Goal: Use online tool/utility: Utilize a website feature to perform a specific function

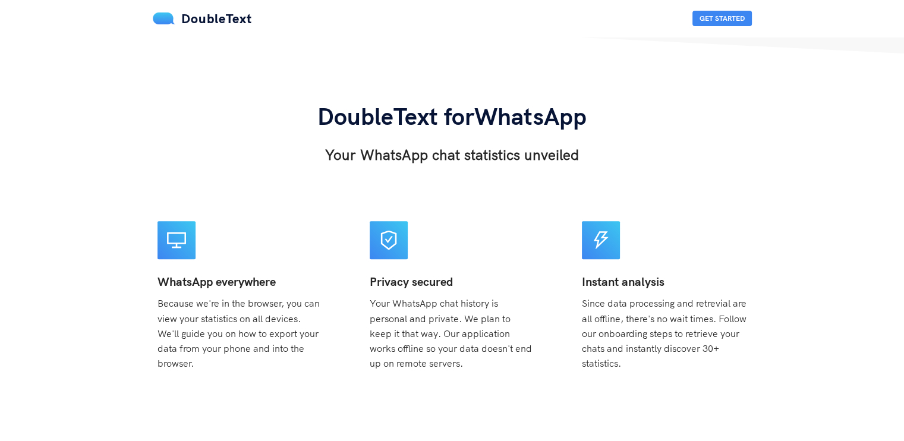
scroll to position [119, 0]
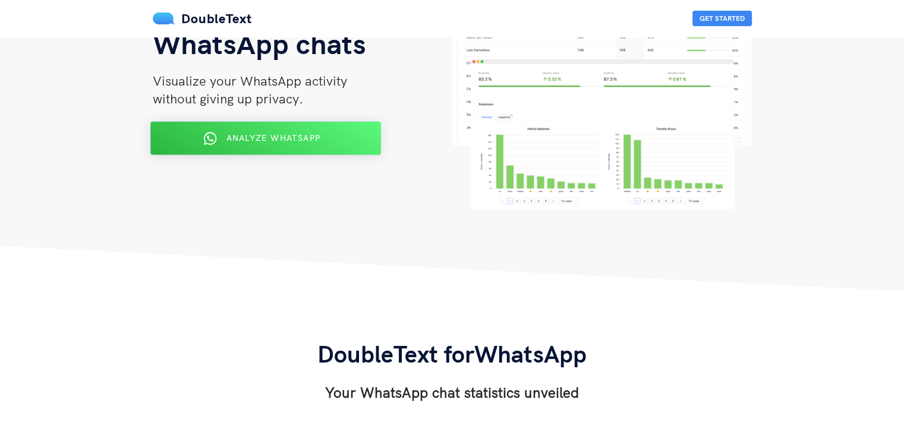
click at [324, 143] on div "Analyze WhatsApp" at bounding box center [265, 138] width 188 height 19
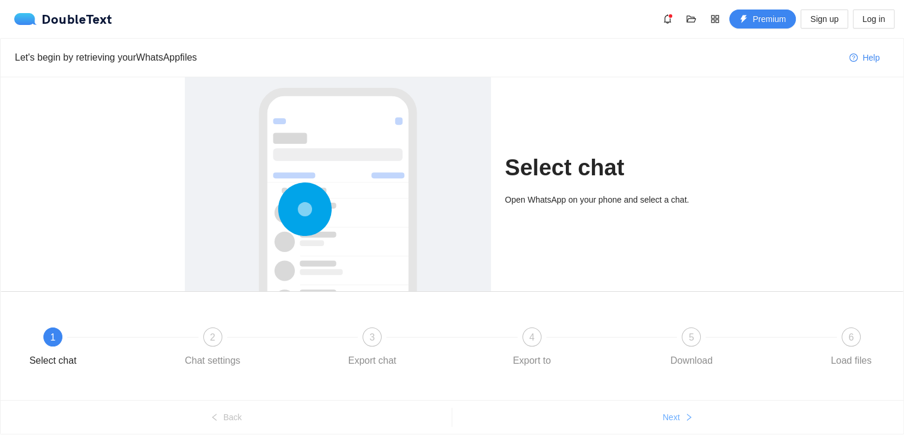
click at [672, 420] on span "Next" at bounding box center [670, 417] width 17 height 13
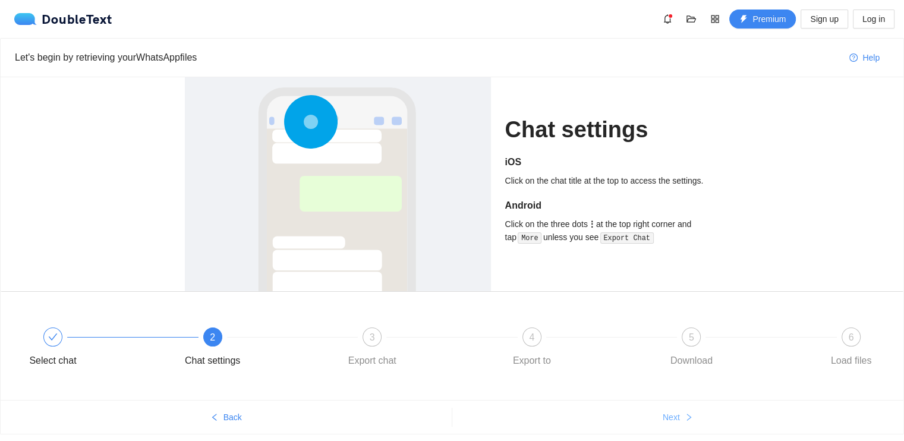
click at [684, 413] on icon "right" at bounding box center [688, 417] width 8 height 8
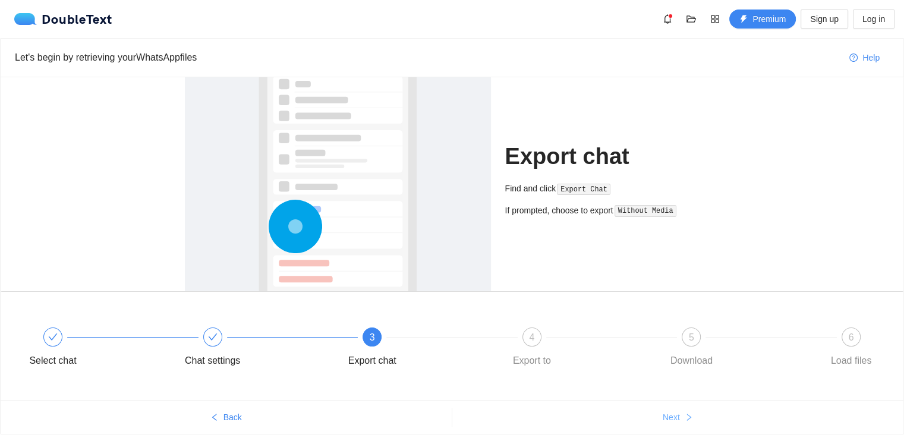
click at [684, 413] on icon "right" at bounding box center [688, 417] width 8 height 8
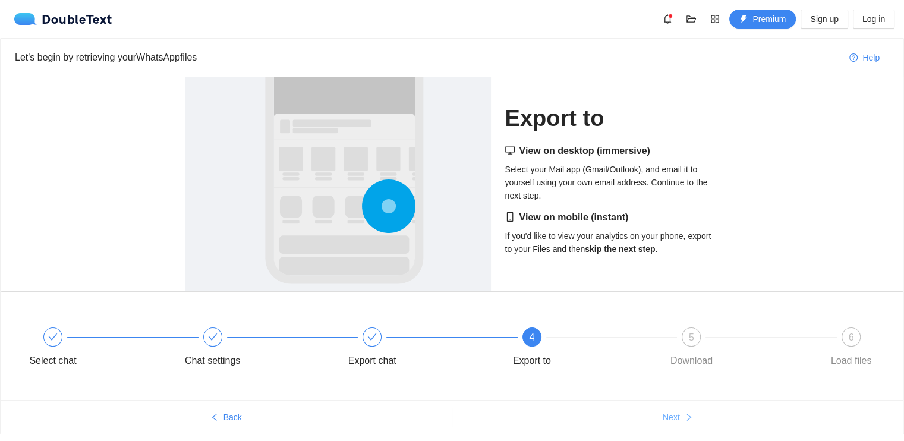
click at [684, 413] on icon "right" at bounding box center [688, 417] width 8 height 8
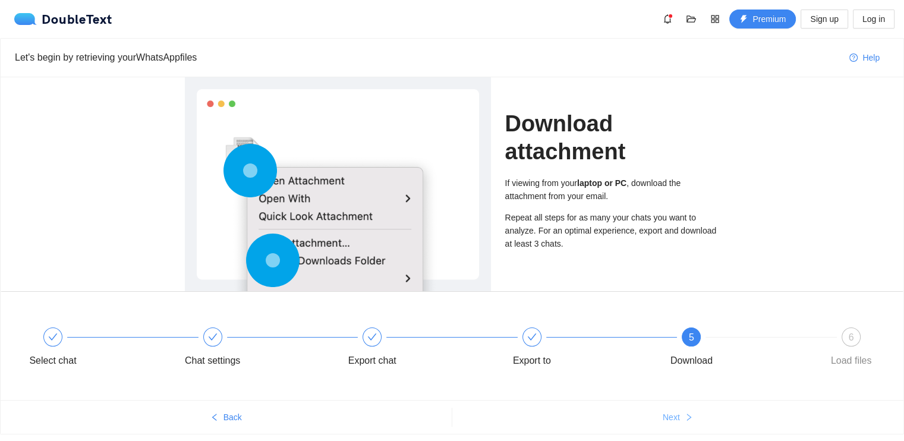
click at [684, 413] on icon "right" at bounding box center [688, 417] width 8 height 8
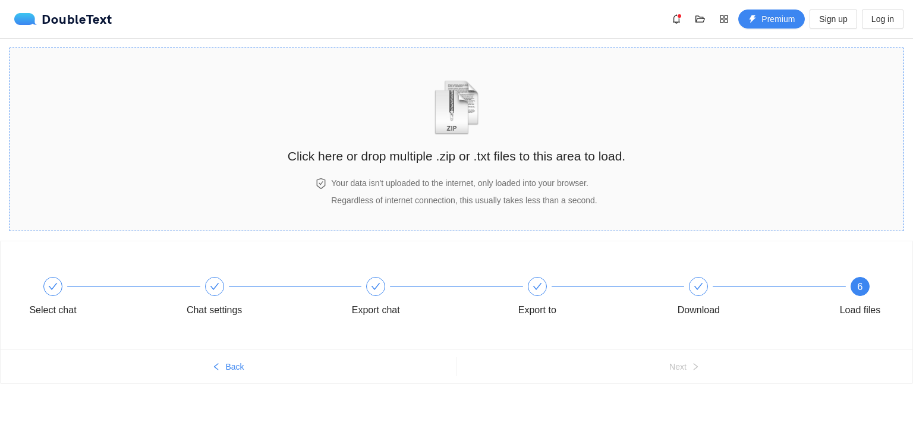
click at [459, 162] on h2 "Click here or drop multiple .zip or .txt files to this area to load." at bounding box center [456, 156] width 337 height 20
drag, startPoint x: 697, startPoint y: 194, endPoint x: 689, endPoint y: 196, distance: 8.1
click at [689, 196] on section "Click here or drop multiple .zip or .txt files to this area to load. Your data …" at bounding box center [456, 140] width 893 height 184
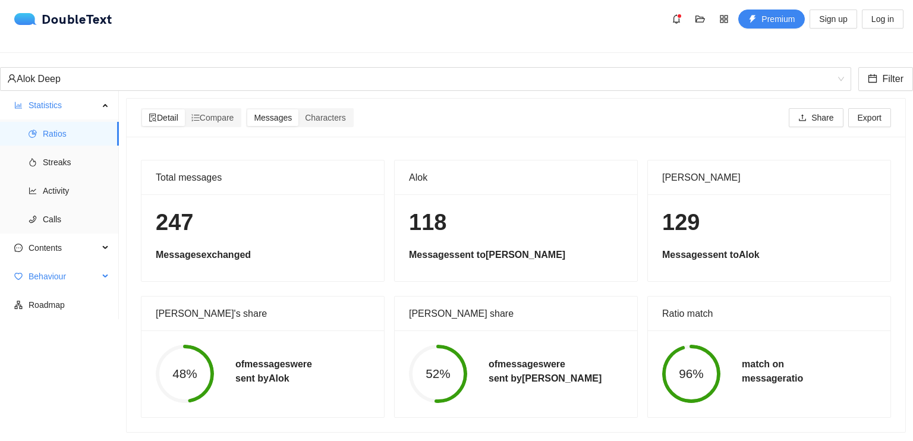
click at [40, 264] on span "Behaviour" at bounding box center [64, 276] width 70 height 24
click at [55, 293] on span "Engagement" at bounding box center [76, 305] width 67 height 24
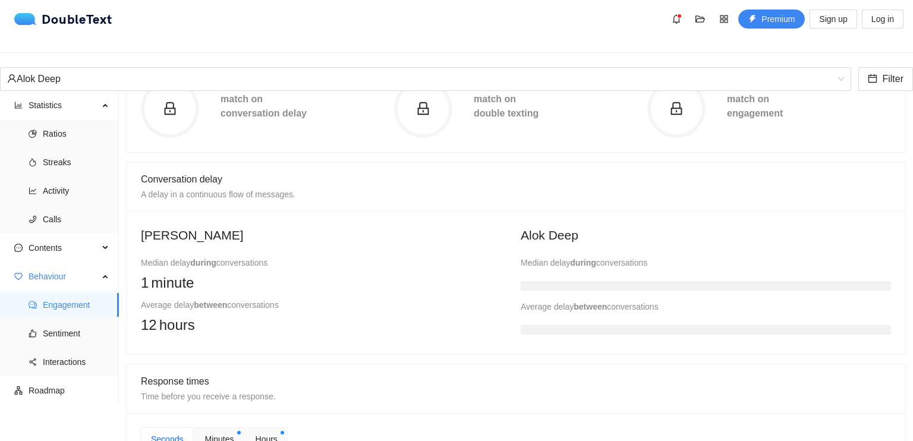
scroll to position [178, 0]
click at [86, 325] on span "Sentiment" at bounding box center [76, 333] width 67 height 24
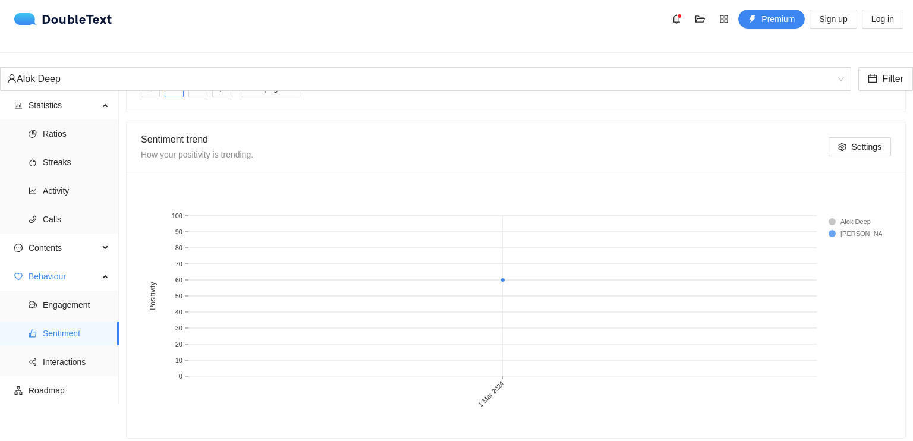
scroll to position [632, 0]
click at [70, 350] on span "Interactions" at bounding box center [76, 362] width 67 height 24
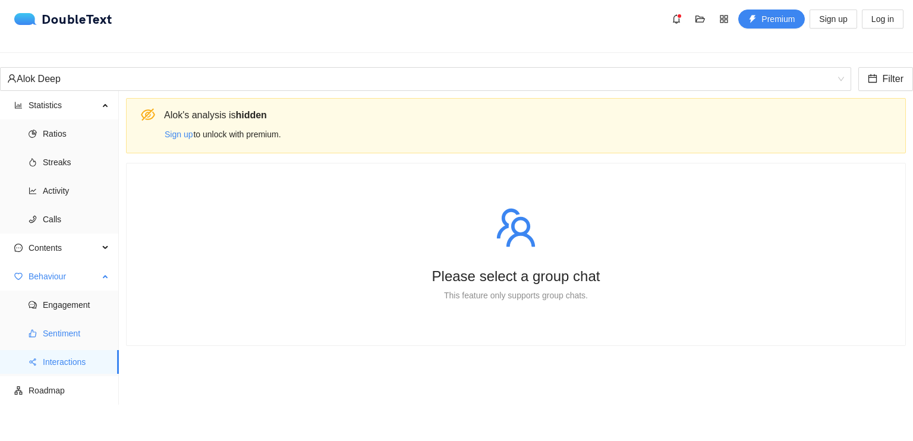
click at [77, 321] on span "Sentiment" at bounding box center [76, 333] width 67 height 24
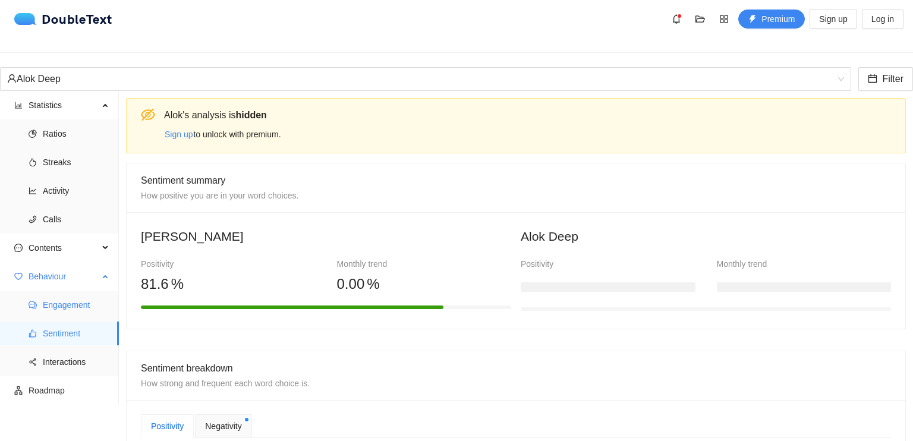
click at [81, 306] on span "Engagement" at bounding box center [76, 305] width 67 height 24
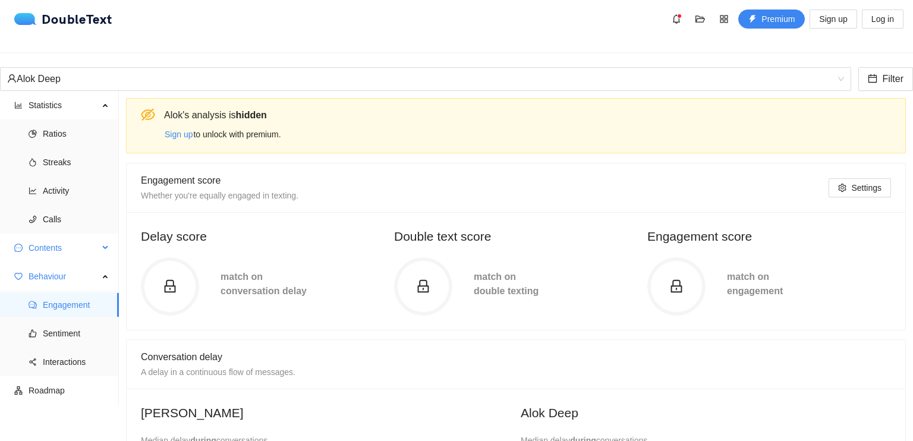
click at [95, 247] on span "Contents" at bounding box center [64, 248] width 70 height 24
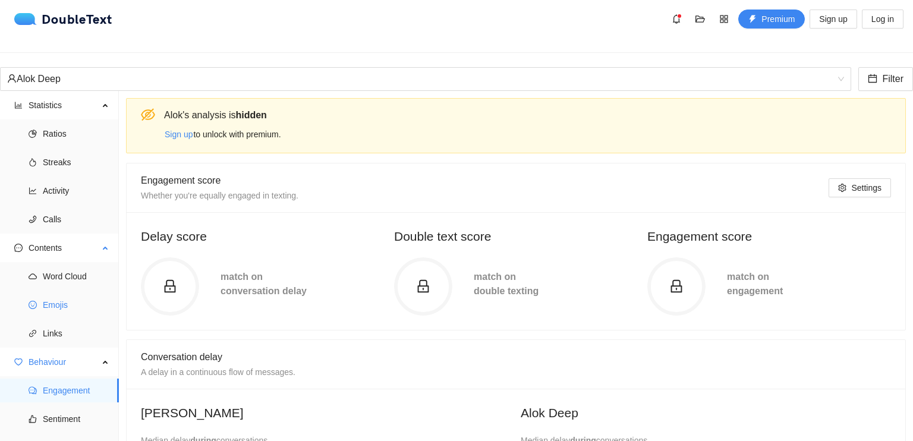
click at [84, 293] on span "Emojis" at bounding box center [76, 305] width 67 height 24
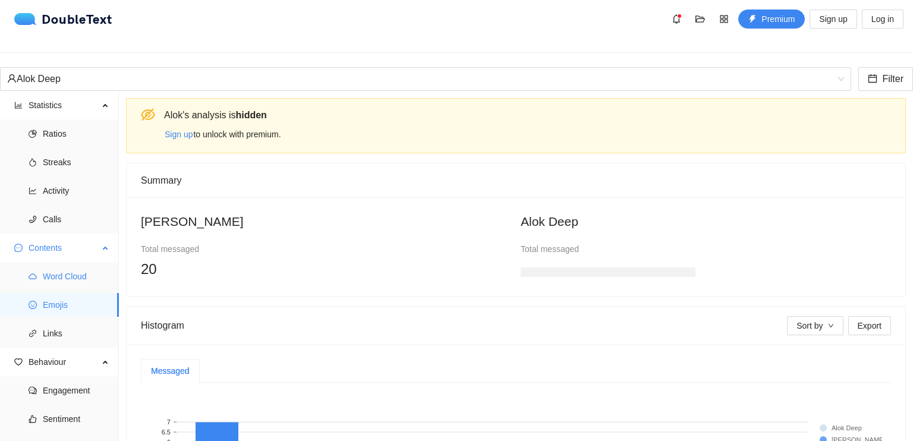
click at [86, 269] on span "Word Cloud" at bounding box center [76, 276] width 67 height 24
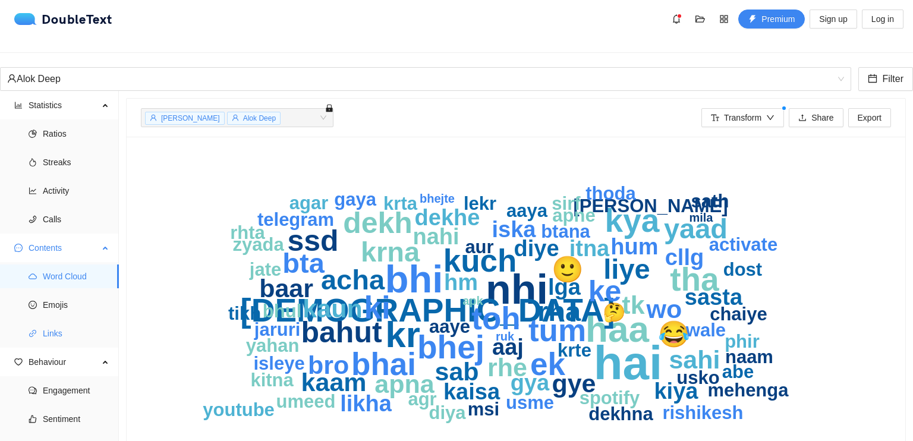
click at [64, 321] on span "Links" at bounding box center [76, 333] width 67 height 24
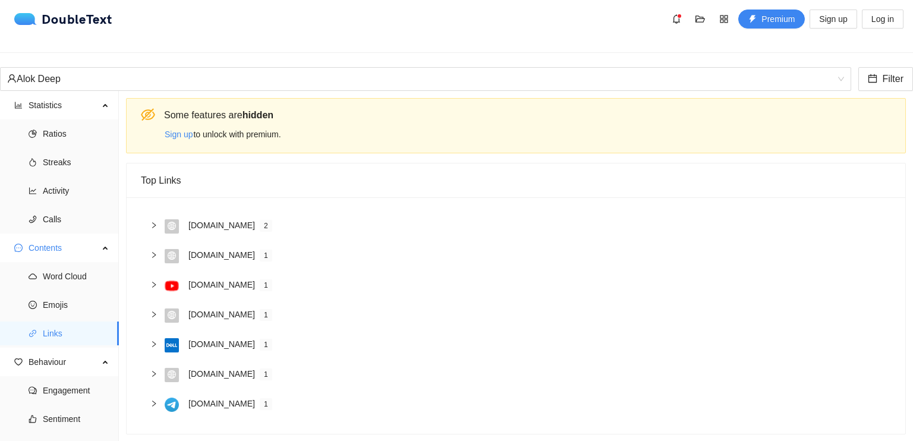
scroll to position [5, 0]
click at [72, 130] on span "Ratios" at bounding box center [76, 134] width 67 height 24
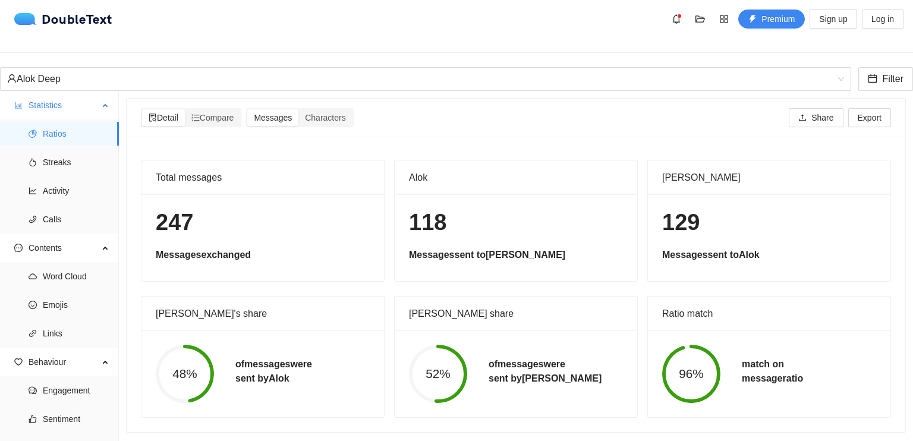
scroll to position [2, 0]
click at [71, 154] on span "Streaks" at bounding box center [76, 162] width 67 height 24
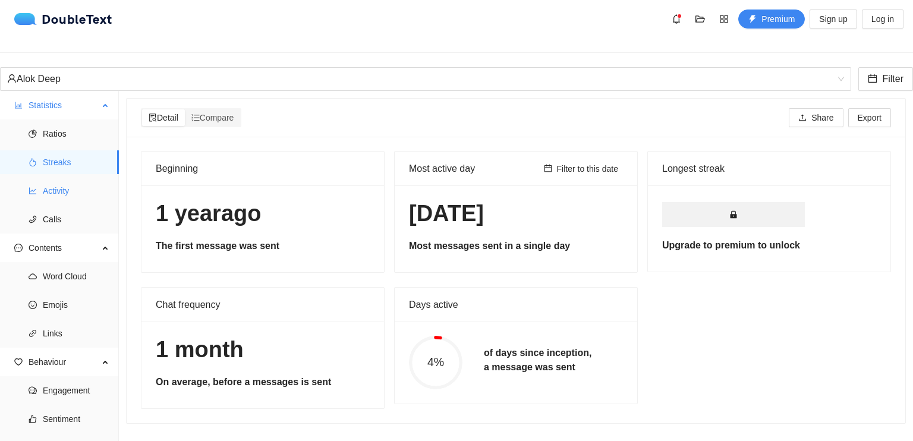
click at [56, 192] on span "Activity" at bounding box center [76, 191] width 67 height 24
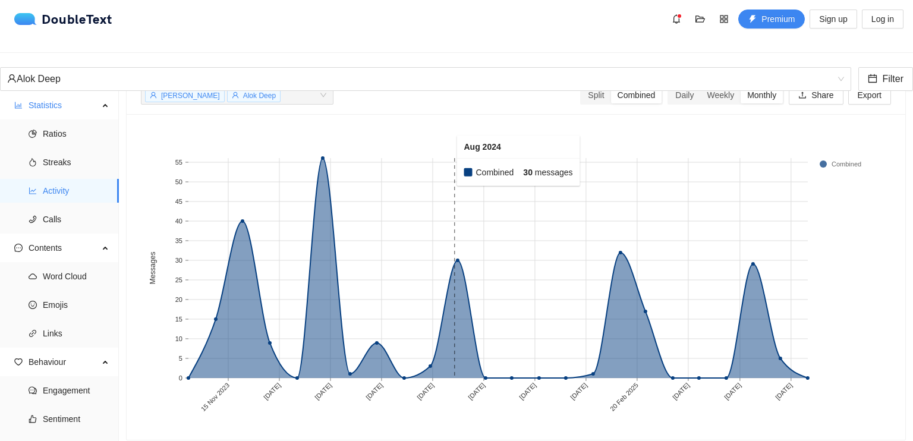
scroll to position [65, 0]
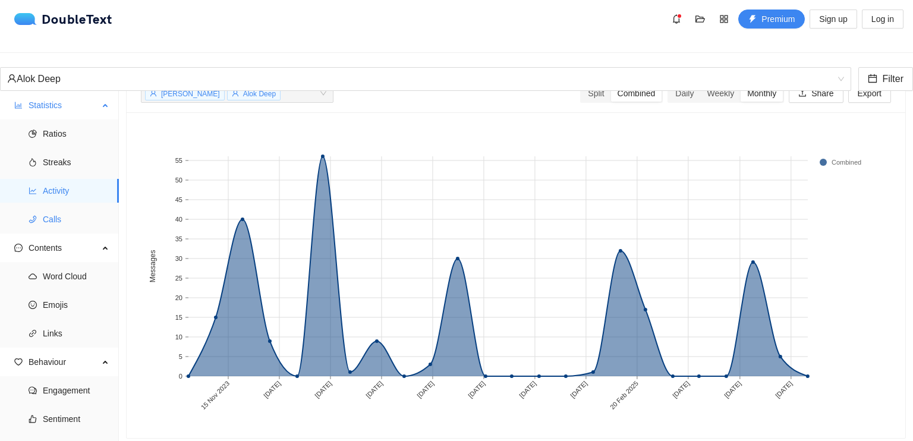
click at [62, 216] on span "Calls" at bounding box center [76, 219] width 67 height 24
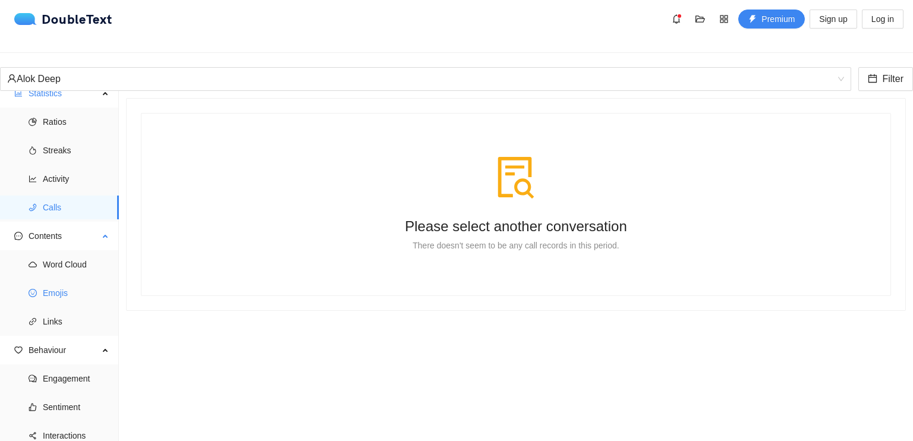
scroll to position [42, 0]
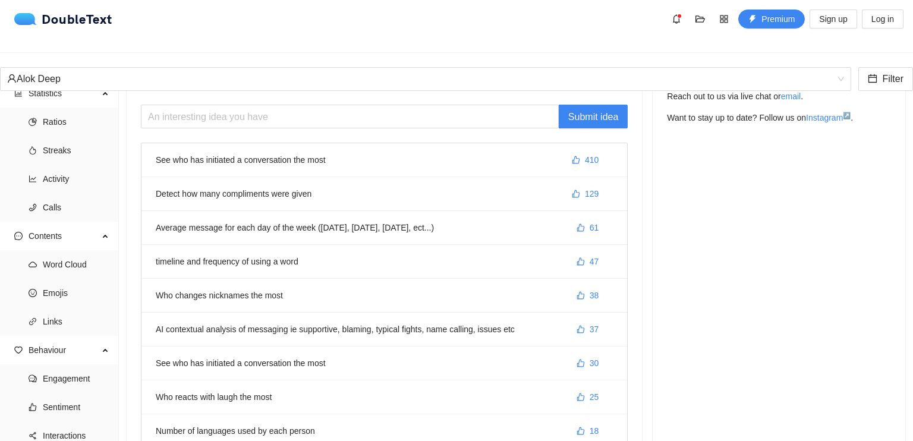
scroll to position [59, 0]
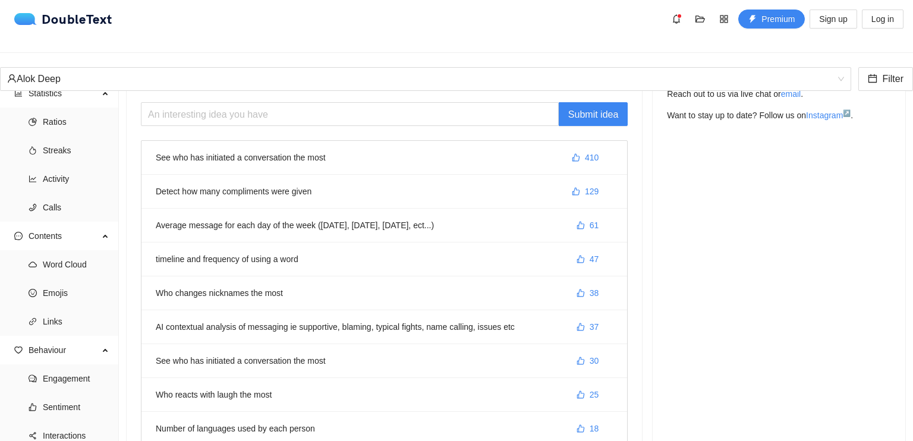
click at [295, 176] on li "Detect how many compliments were given 129" at bounding box center [383, 192] width 485 height 34
click at [585, 185] on span "129" at bounding box center [592, 191] width 14 height 13
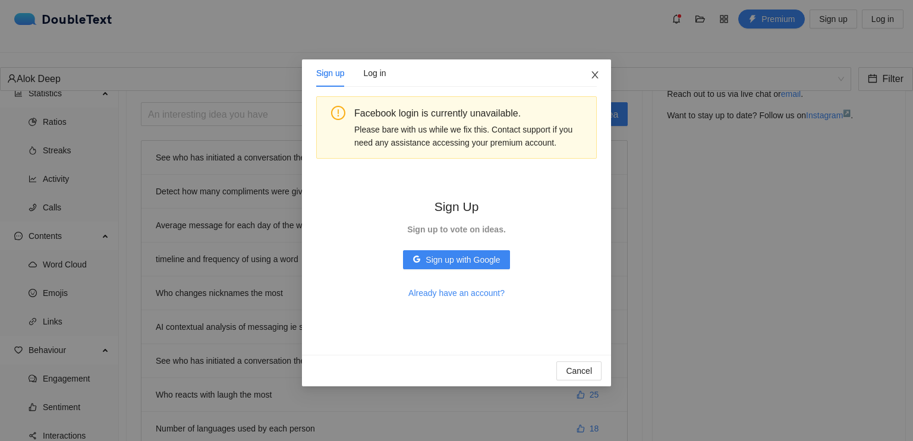
click at [590, 78] on icon "close" at bounding box center [595, 75] width 10 height 10
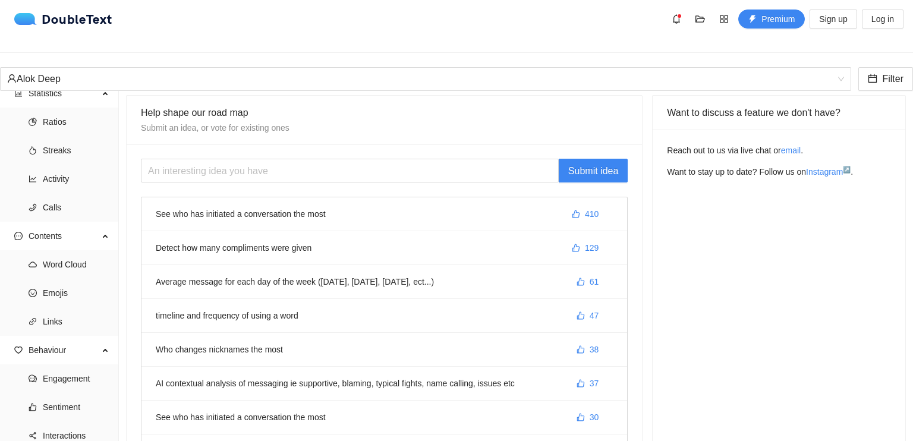
scroll to position [0, 0]
